Goal: Transaction & Acquisition: Download file/media

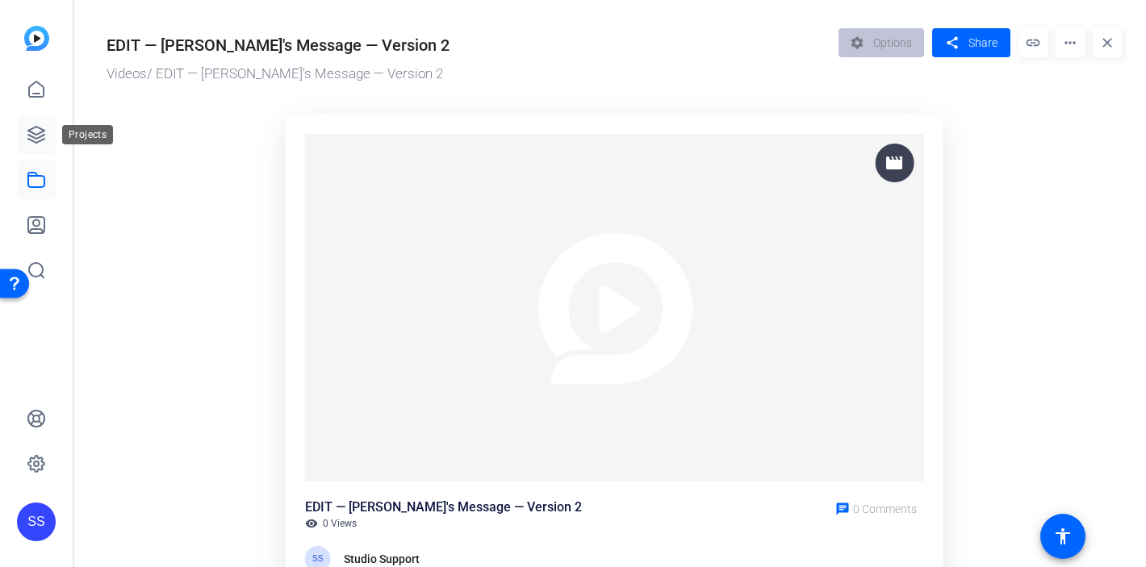
click at [36, 133] on icon at bounding box center [36, 134] width 19 height 19
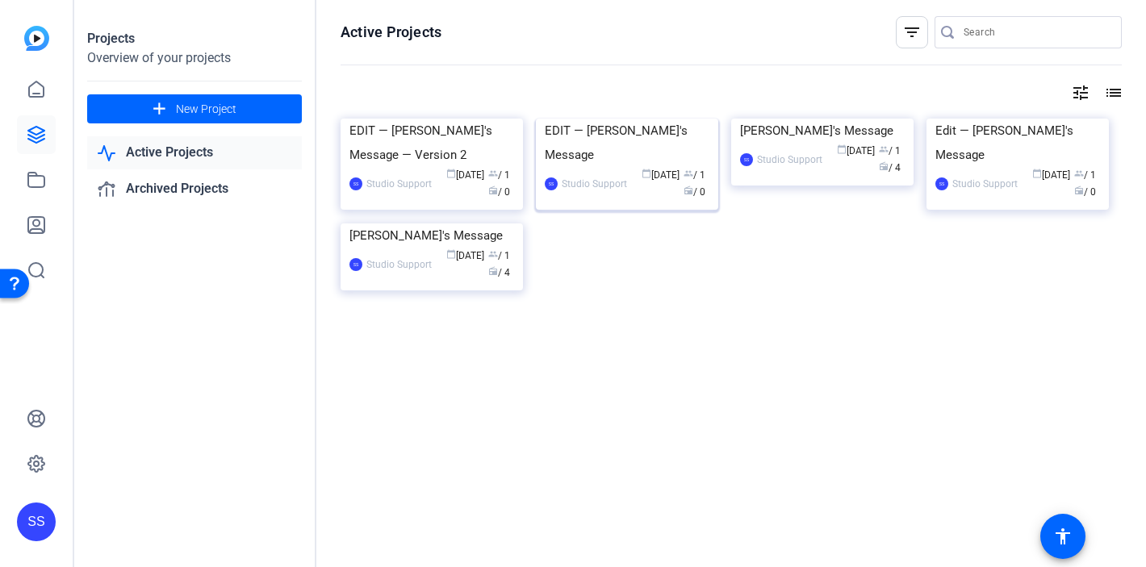
click at [626, 167] on div "EDIT — [PERSON_NAME]'s Message" at bounding box center [627, 143] width 165 height 48
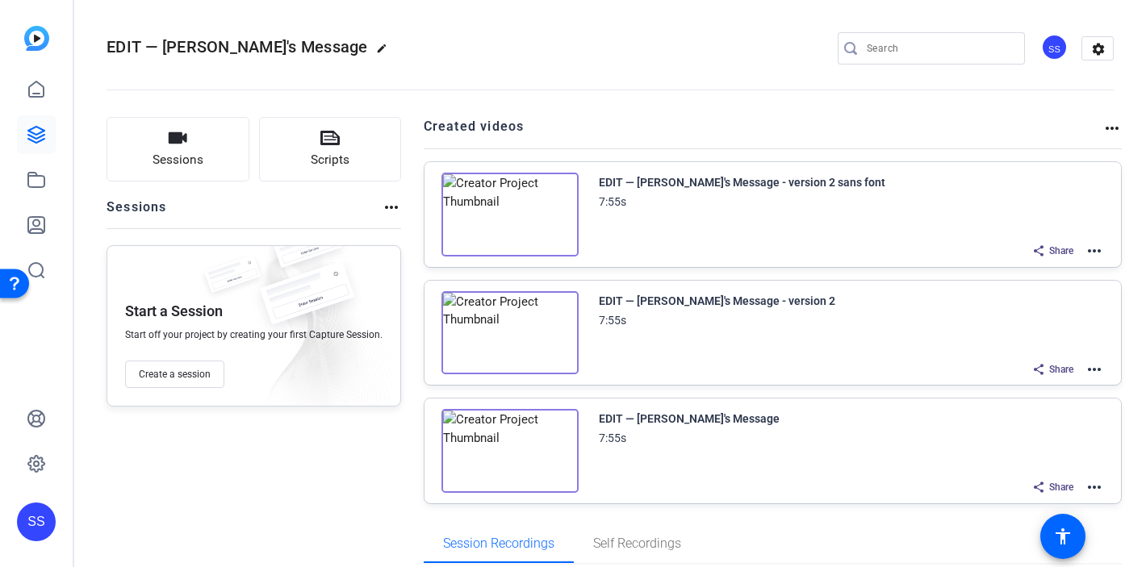
click at [1099, 367] on mat-icon "more_horiz" at bounding box center [1094, 369] width 19 height 19
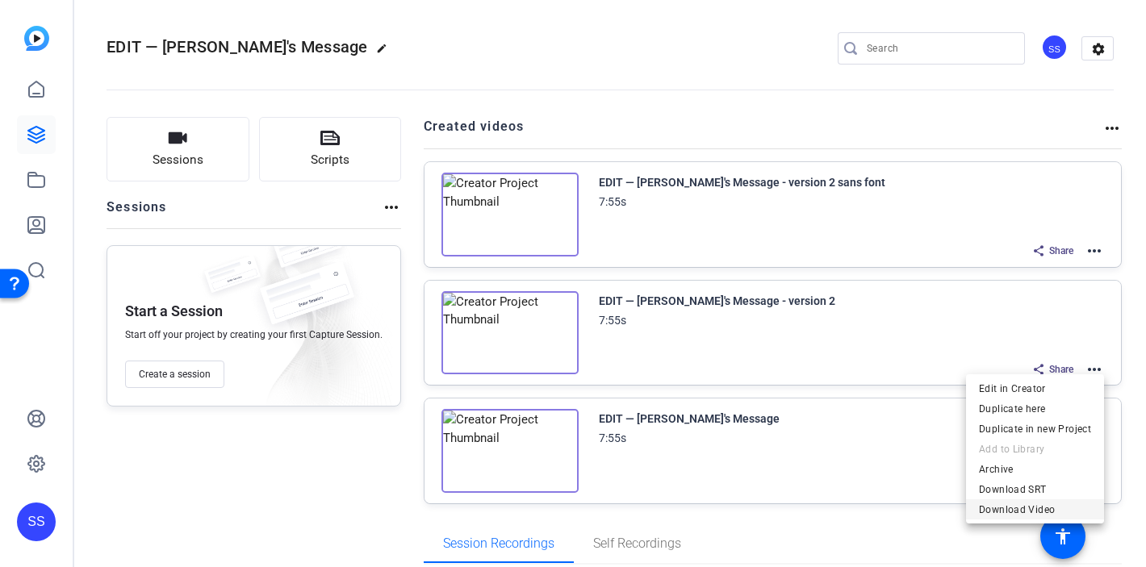
click at [1027, 507] on span "Download Video" at bounding box center [1035, 509] width 112 height 19
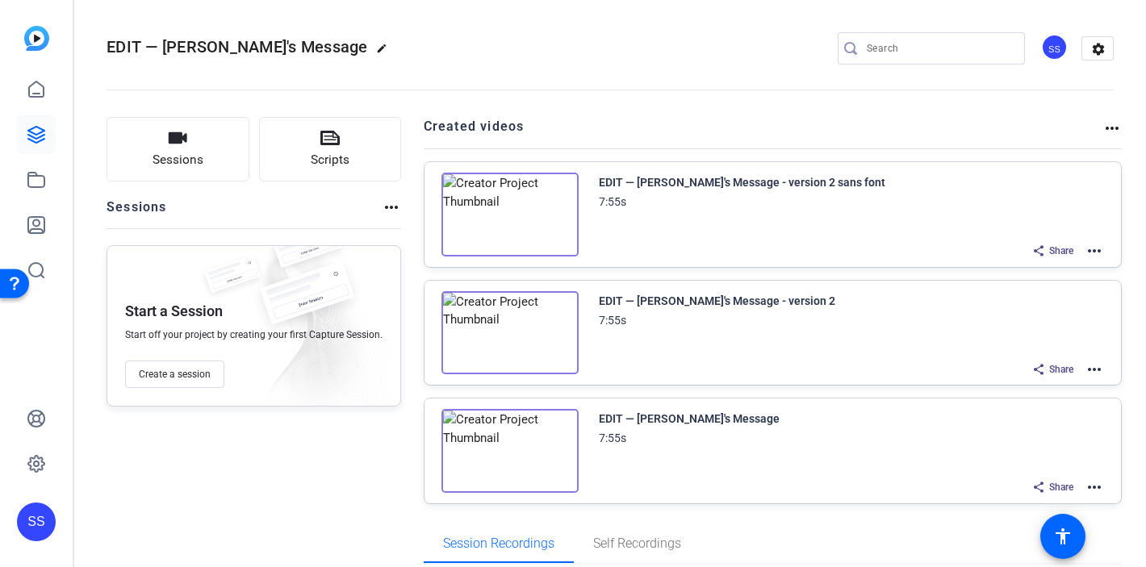
click at [953, 425] on div "EDIT — [PERSON_NAME]'s Message 7:55s" at bounding box center [852, 428] width 506 height 39
click at [1099, 365] on mat-icon "more_horiz" at bounding box center [1094, 369] width 19 height 19
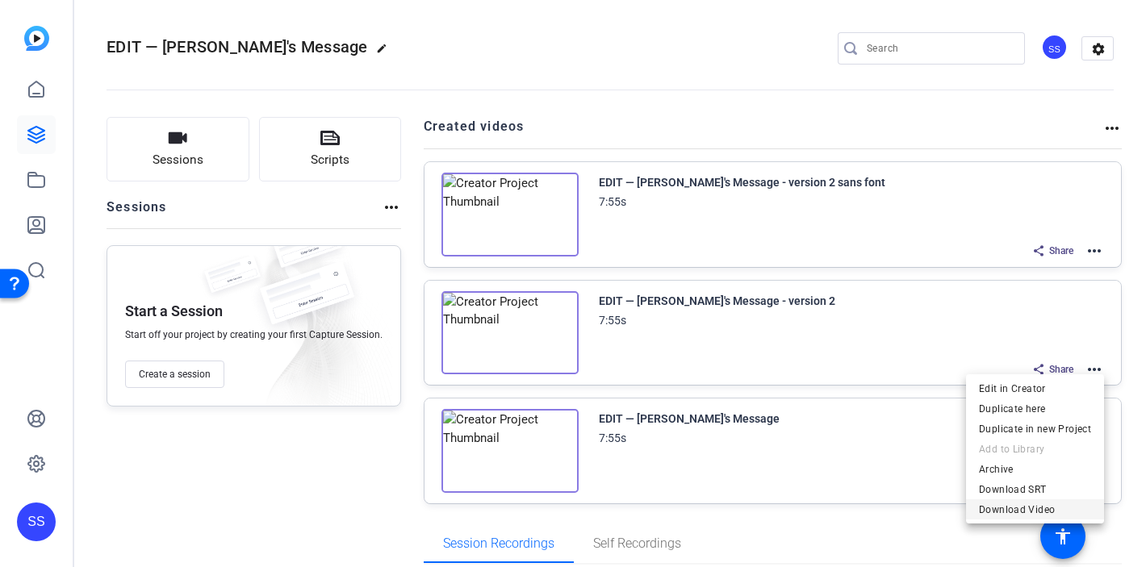
click at [1015, 503] on span "Download Video" at bounding box center [1035, 509] width 112 height 19
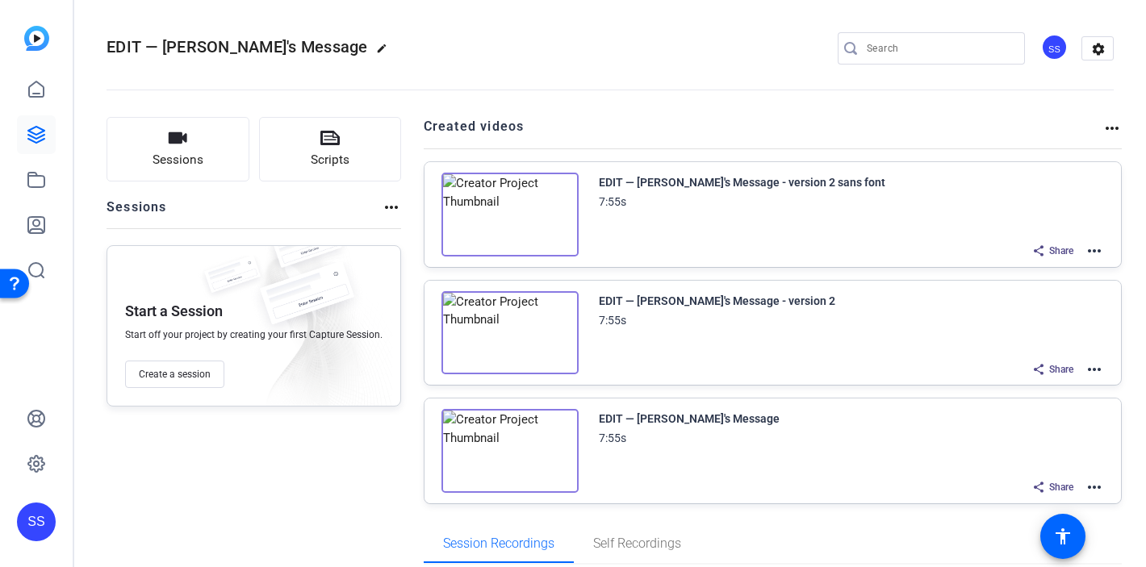
click at [1099, 247] on mat-icon "more_horiz" at bounding box center [1094, 250] width 19 height 19
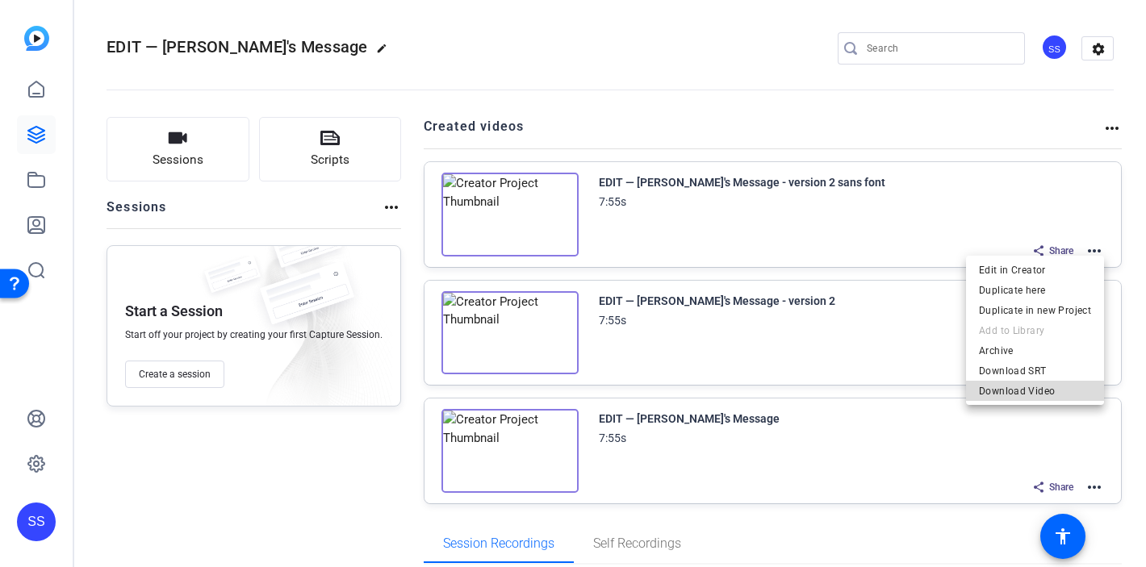
click at [1040, 392] on span "Download Video" at bounding box center [1035, 391] width 112 height 19
